Goal: Task Accomplishment & Management: Use online tool/utility

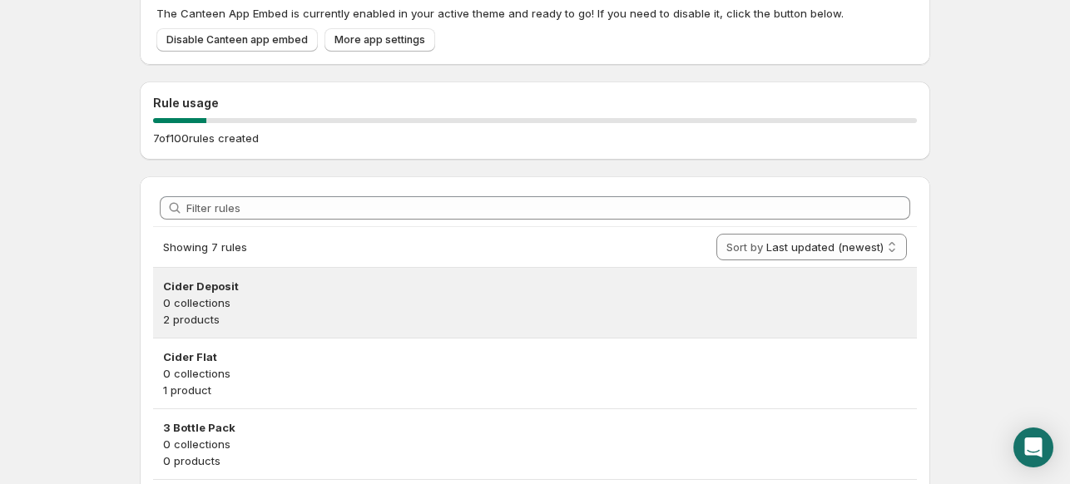
scroll to position [333, 0]
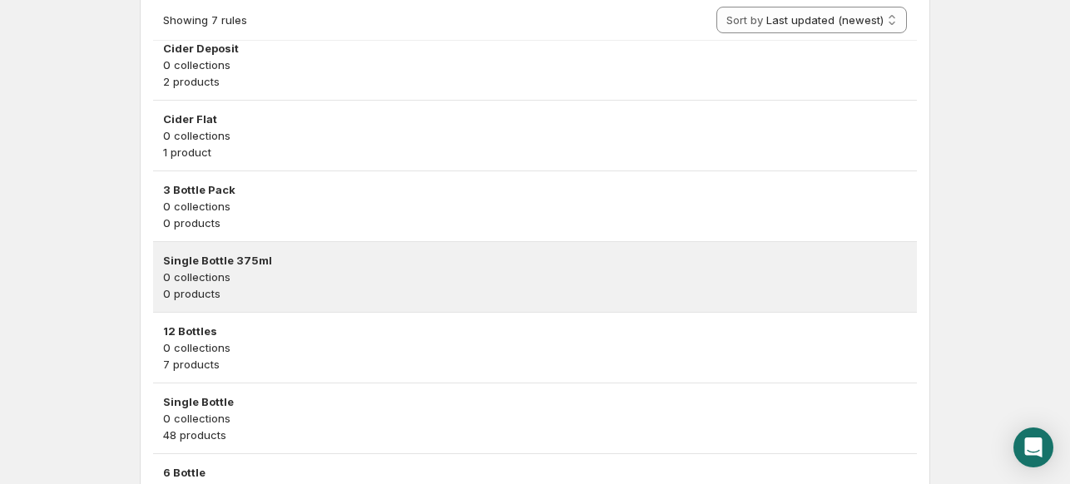
click at [286, 281] on p "0 collections" at bounding box center [535, 277] width 744 height 17
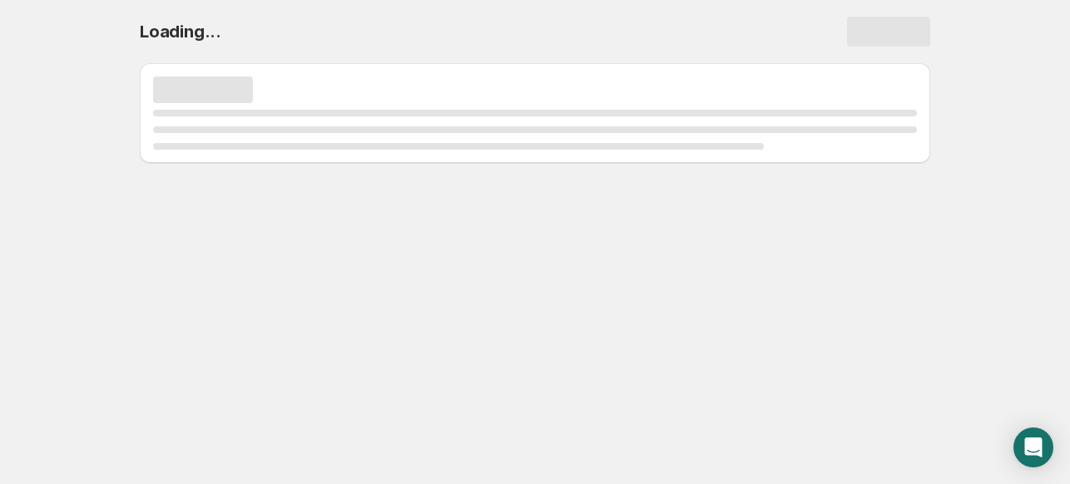
scroll to position [0, 0]
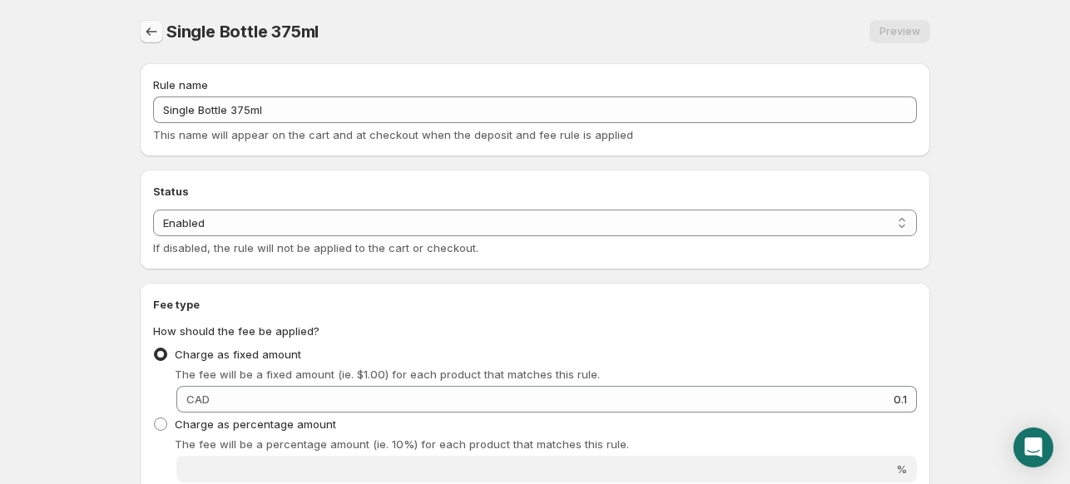
click at [145, 27] on icon "Settings" at bounding box center [151, 31] width 17 height 17
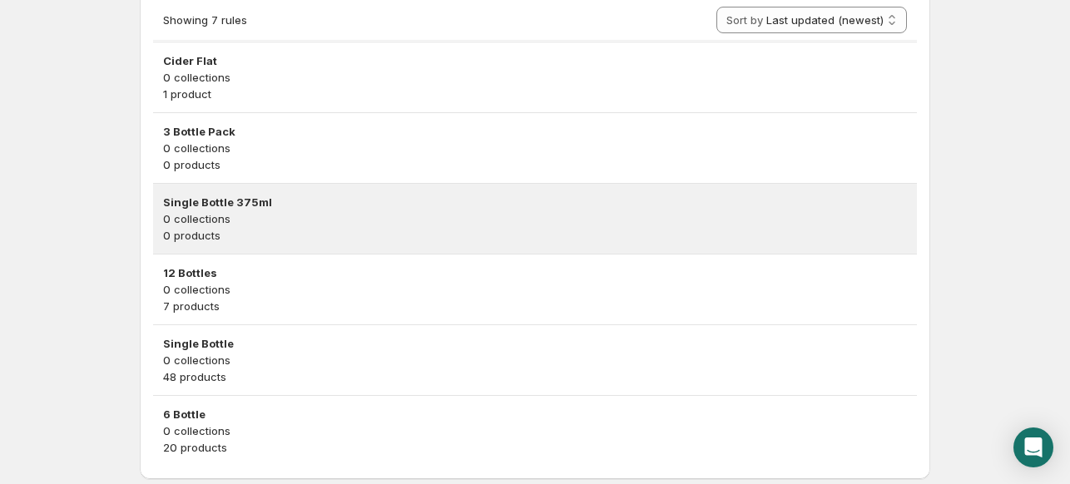
scroll to position [439, 0]
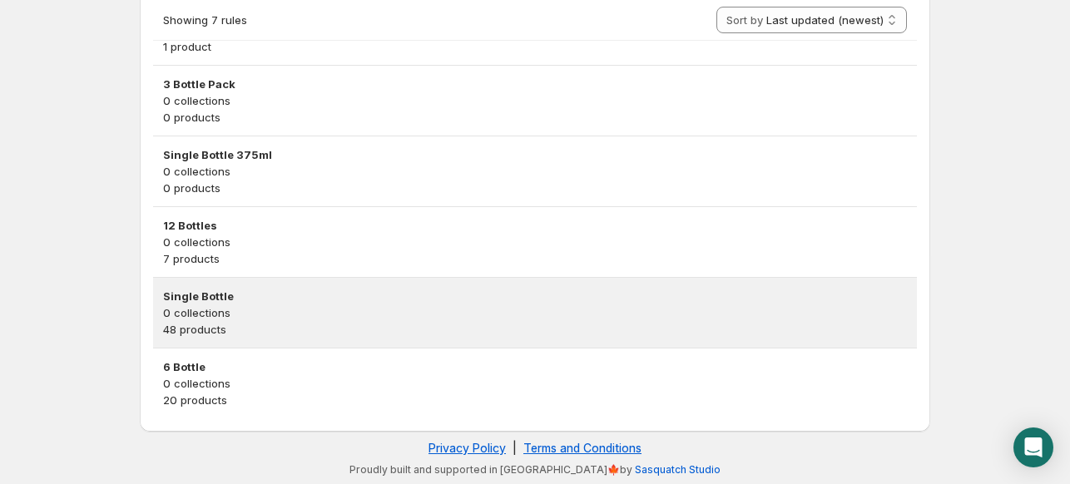
click at [257, 293] on h3 "Single Bottle" at bounding box center [535, 296] width 744 height 17
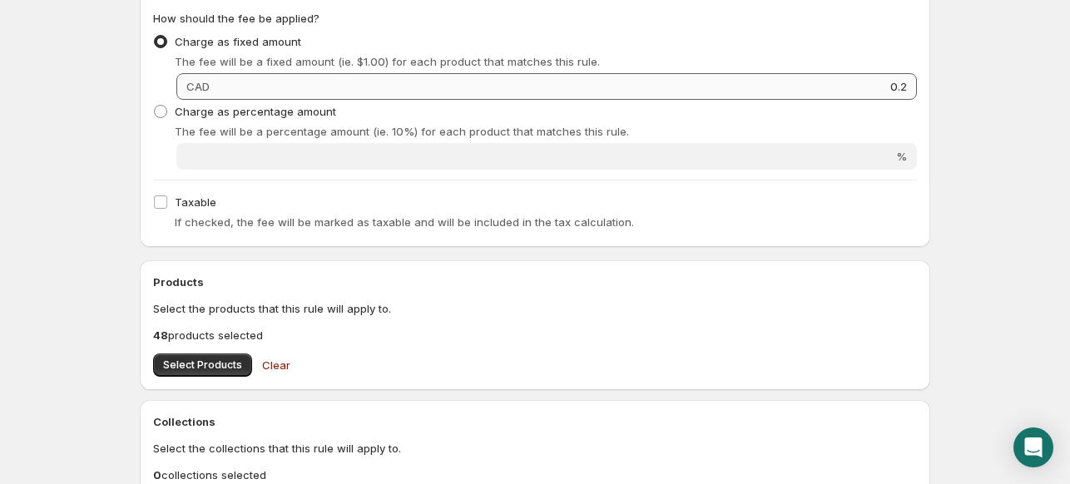
scroll to position [416, 0]
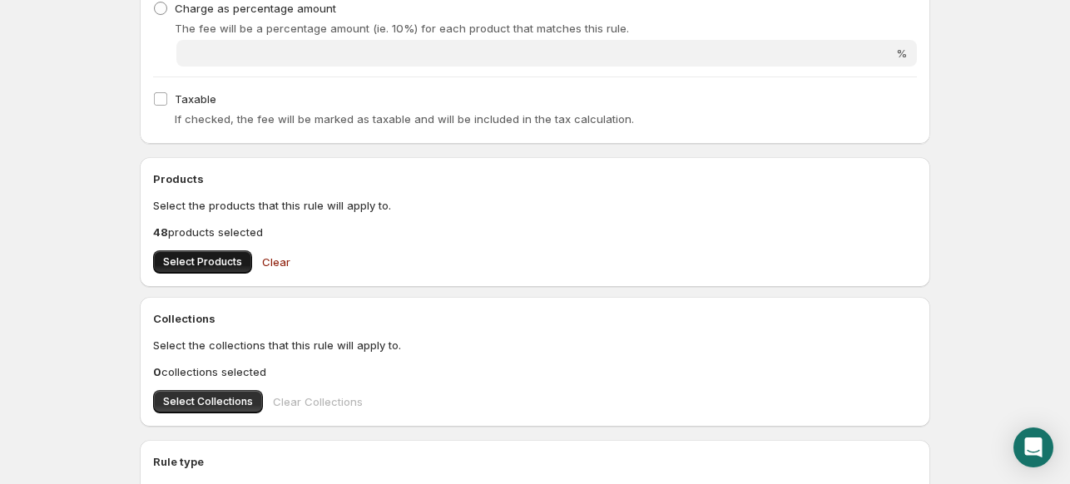
click at [216, 261] on span "Select Products" at bounding box center [202, 262] width 79 height 13
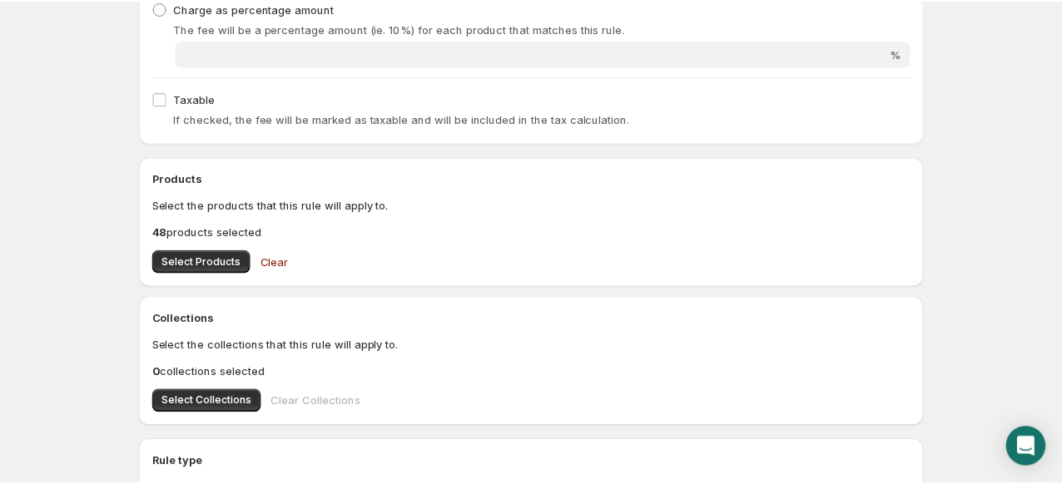
scroll to position [0, 0]
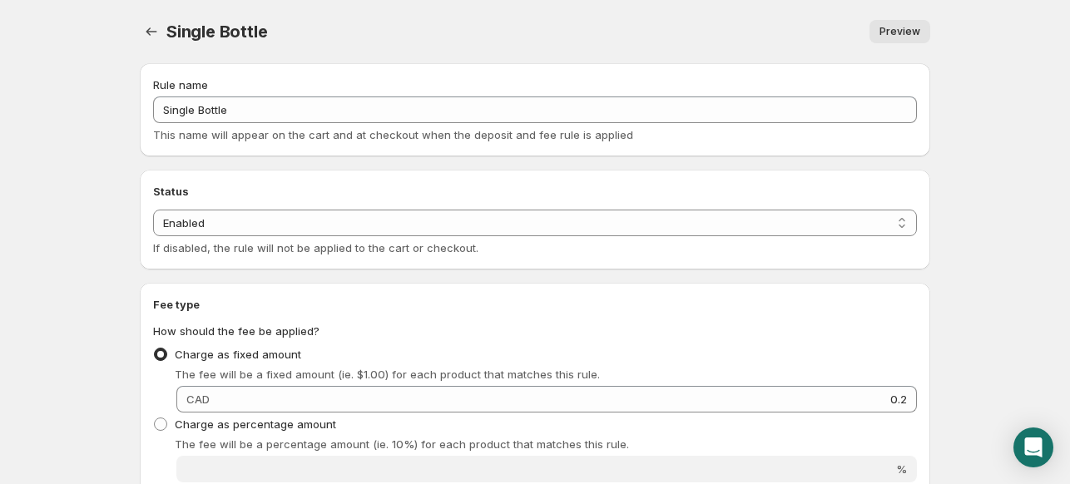
click at [144, 45] on div "Single Bottle. This page is ready Single Bottle Preview More actions Preview" at bounding box center [535, 31] width 791 height 63
click at [160, 42] on button "Settings" at bounding box center [151, 31] width 23 height 23
